Goal: Task Accomplishment & Management: Complete application form

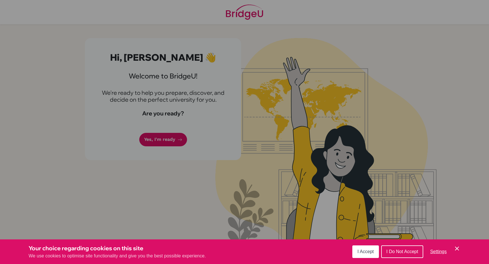
click at [372, 249] on span "I Accept" at bounding box center [365, 251] width 16 height 5
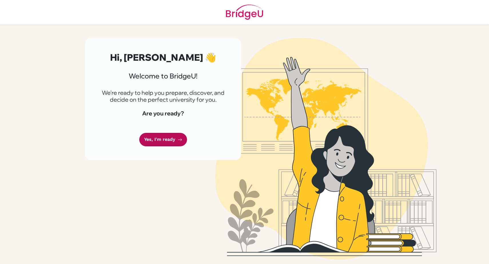
click at [162, 139] on link "Yes, I'm ready" at bounding box center [163, 139] width 48 height 13
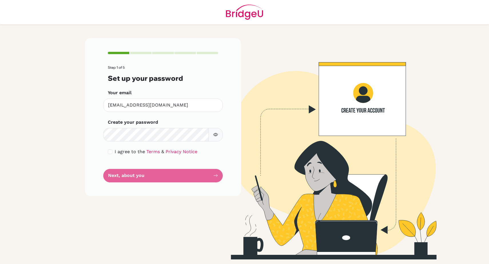
click at [220, 134] on button "button" at bounding box center [215, 134] width 14 height 13
click at [114, 149] on div "I agree to the Terms & Privacy Notice" at bounding box center [163, 151] width 110 height 7
click at [110, 150] on input "checkbox" at bounding box center [110, 151] width 5 height 5
checkbox input "true"
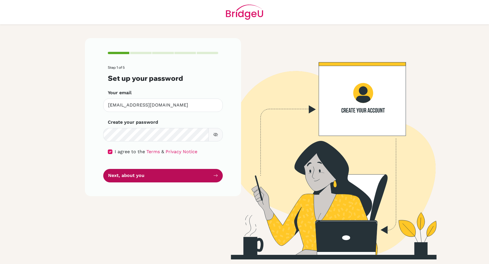
click at [124, 177] on button "Next, about you" at bounding box center [162, 175] width 119 height 13
